Goal: Communication & Community: Answer question/provide support

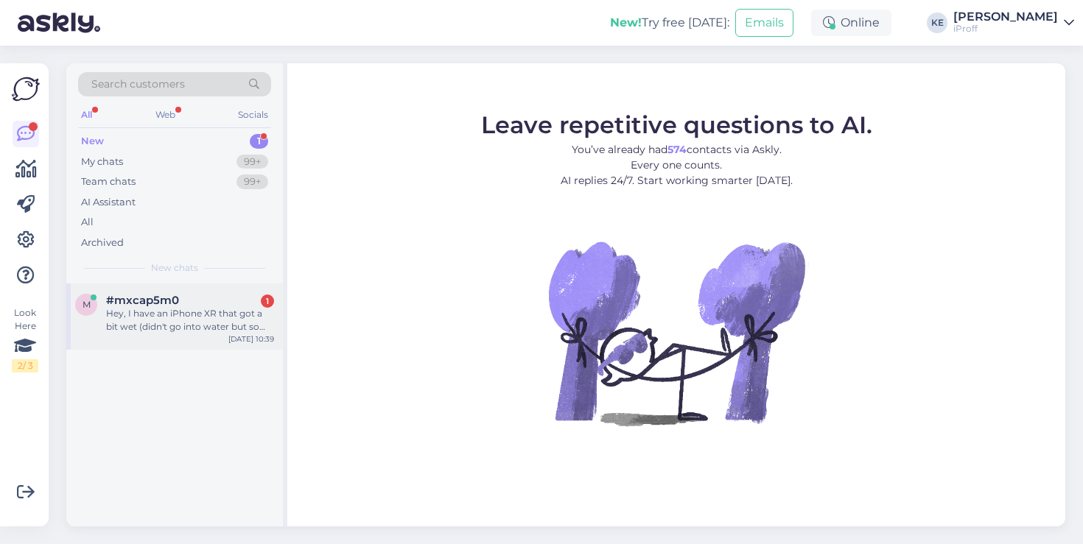
click at [202, 325] on div "Hey, I have an iPhone XR that got a bit wet (didn't go into water but some wate…" at bounding box center [190, 320] width 168 height 27
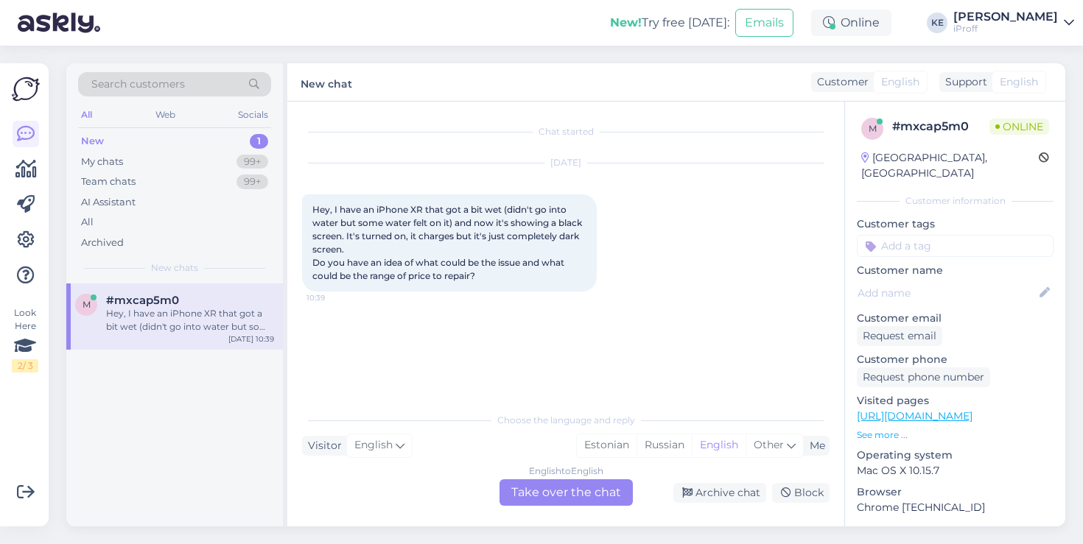
click at [587, 497] on div "English to English Take over the chat" at bounding box center [566, 493] width 133 height 27
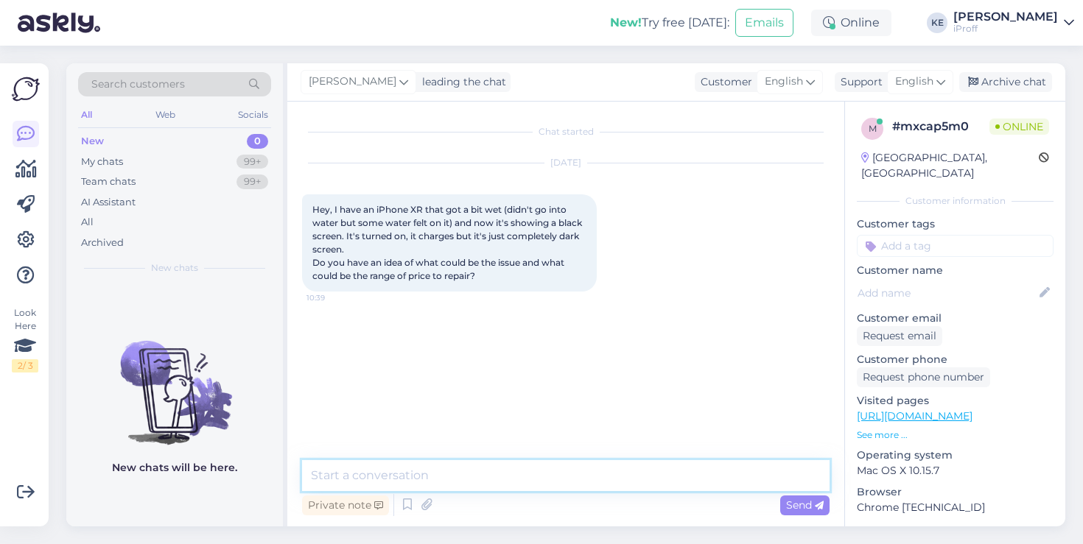
click at [566, 465] on textarea at bounding box center [566, 475] width 528 height 31
type textarea "Hello! We can check it up and if needed, then replace display."
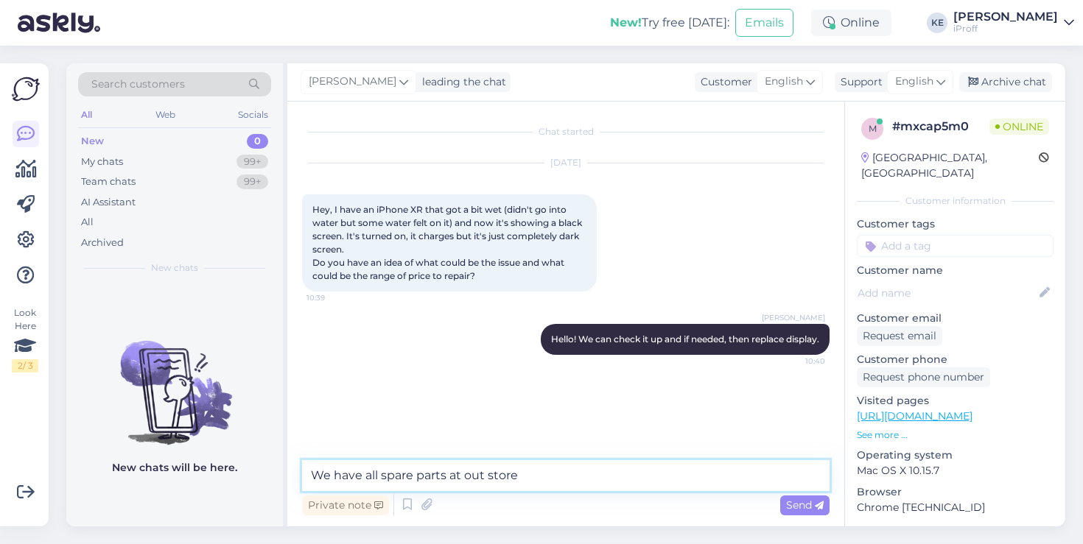
type textarea "We have all spare parts at out store."
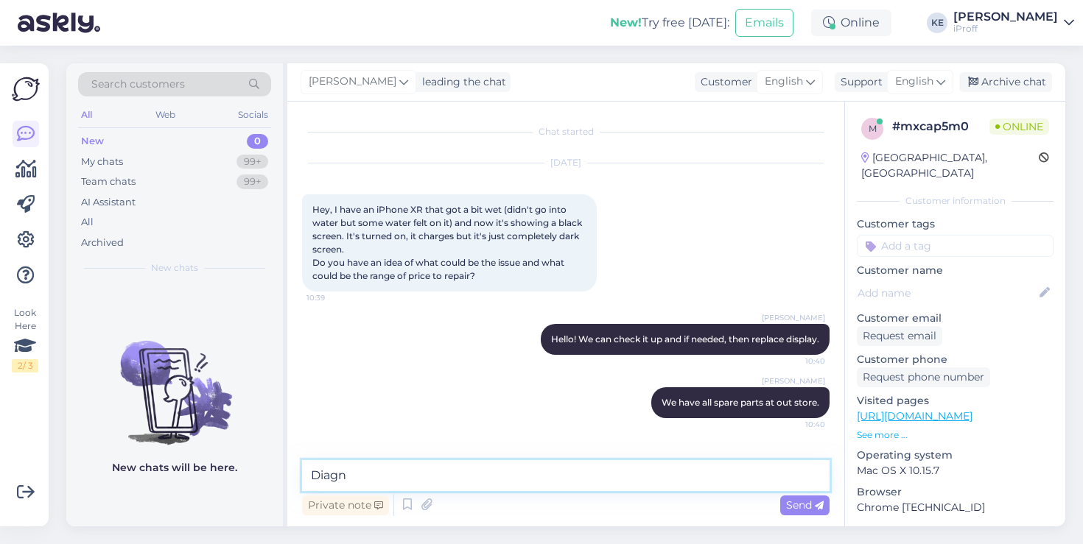
type textarea "Diagno"
type textarea "Techincian will open device up, clean and get rid of all water inside."
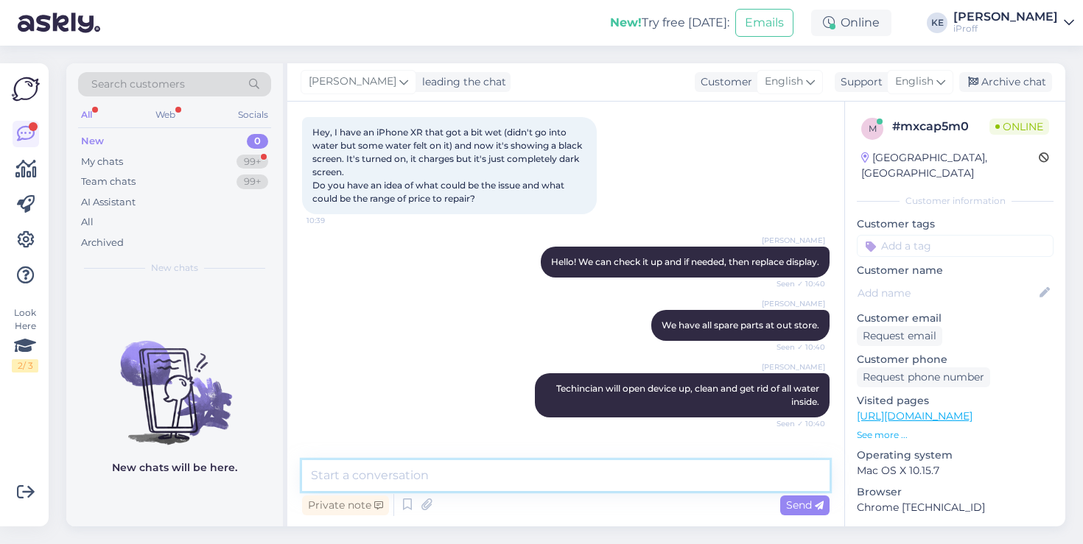
scroll to position [141, 0]
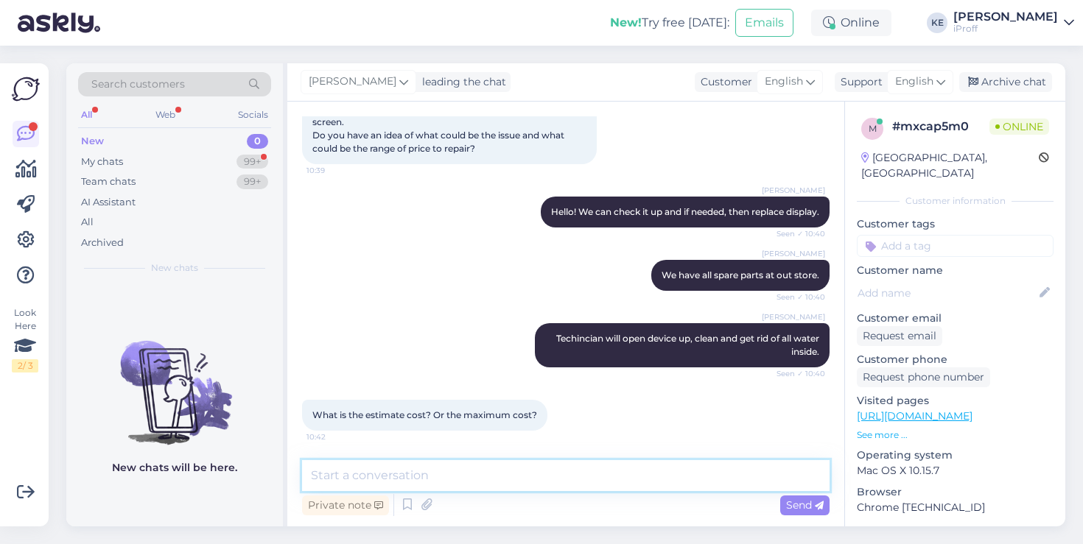
click at [536, 469] on textarea at bounding box center [566, 475] width 528 height 31
type textarea "B"
type textarea "If it is only display then it should be around 80-110€"
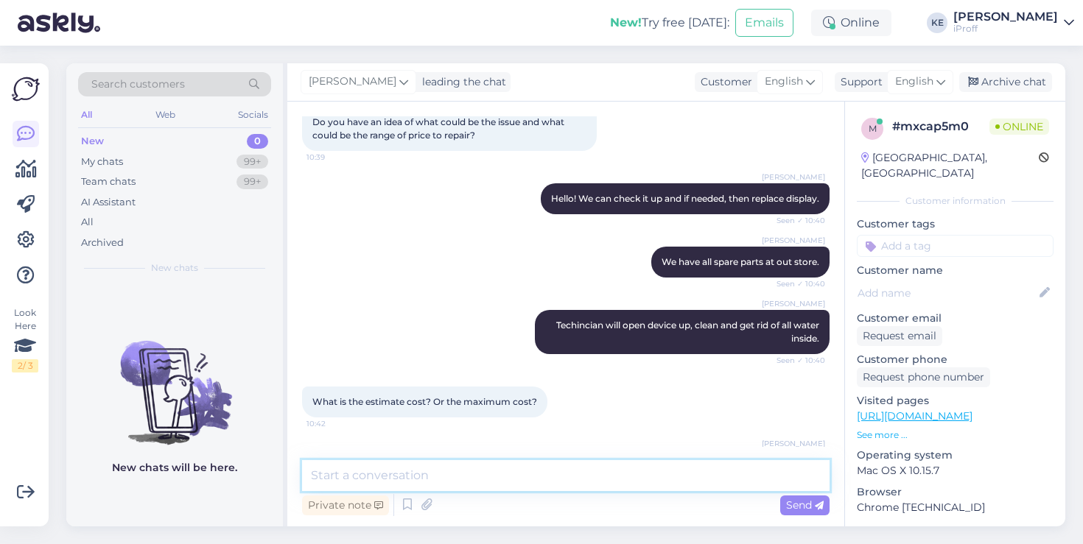
scroll to position [204, 0]
